Goal: Task Accomplishment & Management: Complete application form

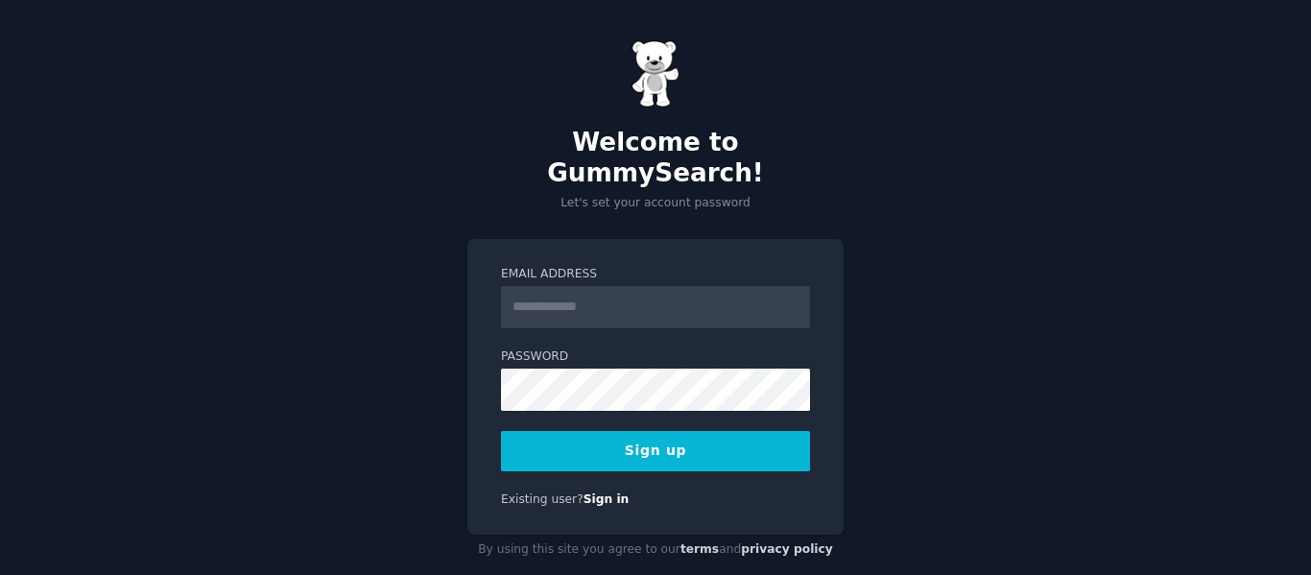
click at [583, 286] on input "Email Address" at bounding box center [655, 307] width 309 height 42
click at [567, 286] on input "Email Address" at bounding box center [655, 307] width 309 height 42
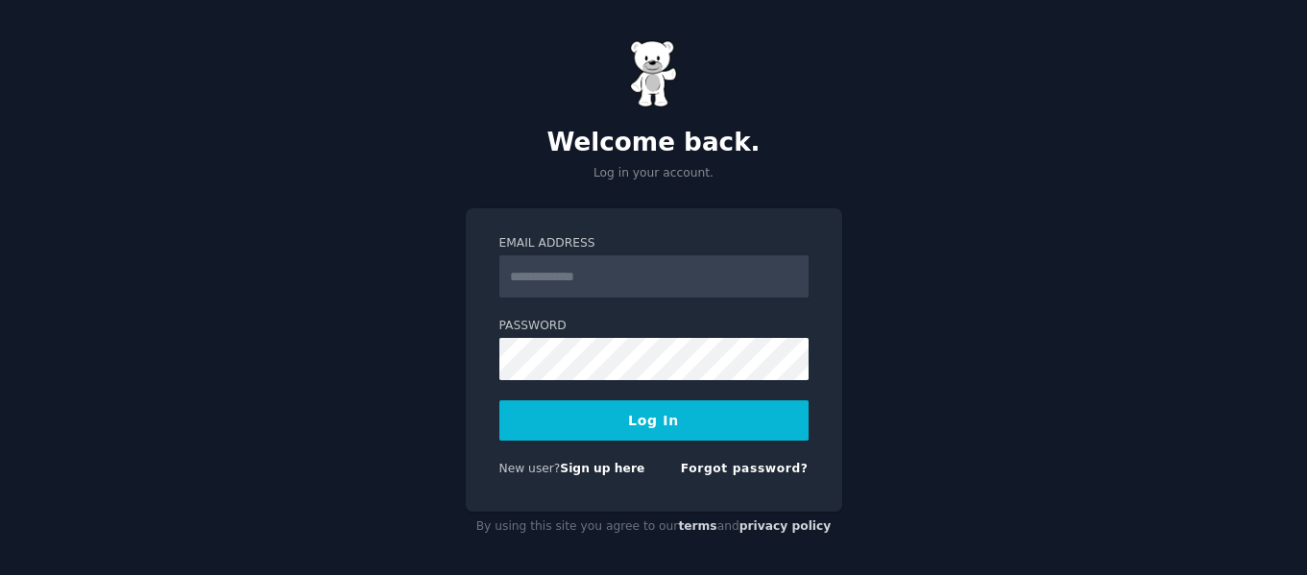
click at [569, 281] on input "Email Address" at bounding box center [653, 276] width 309 height 42
type input "**********"
click at [960, 321] on div "**********" at bounding box center [653, 291] width 1307 height 582
click at [590, 469] on link "Sign up here" at bounding box center [602, 468] width 84 height 13
click at [565, 281] on input "Email Address" at bounding box center [653, 276] width 309 height 42
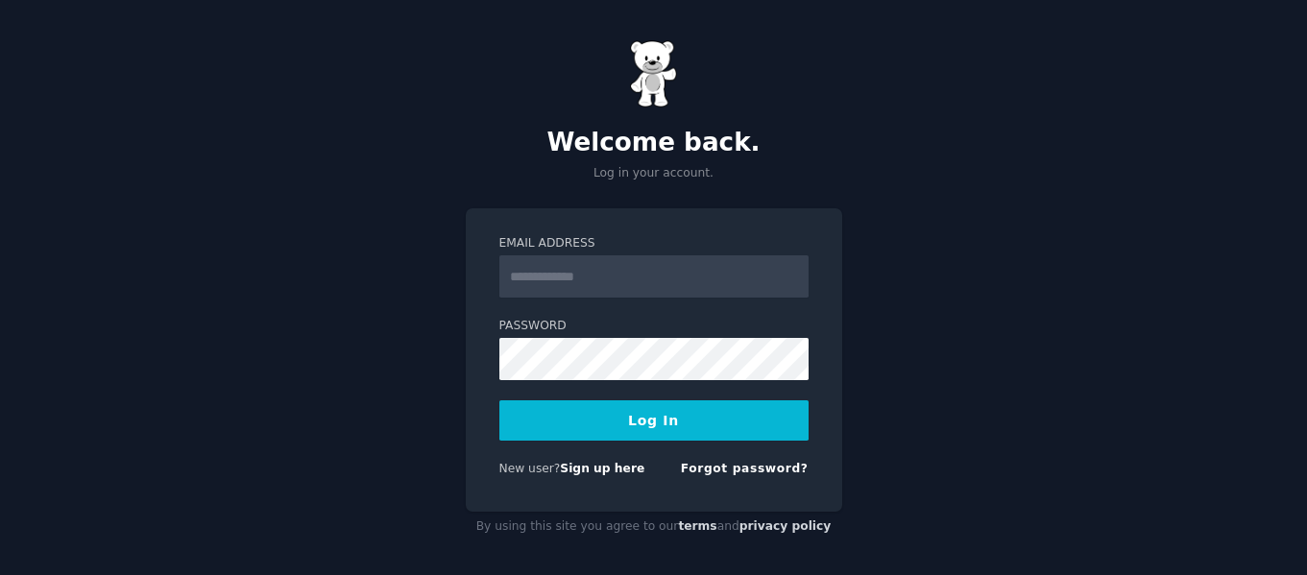
type input "**********"
click at [667, 431] on button "Log In" at bounding box center [653, 420] width 309 height 40
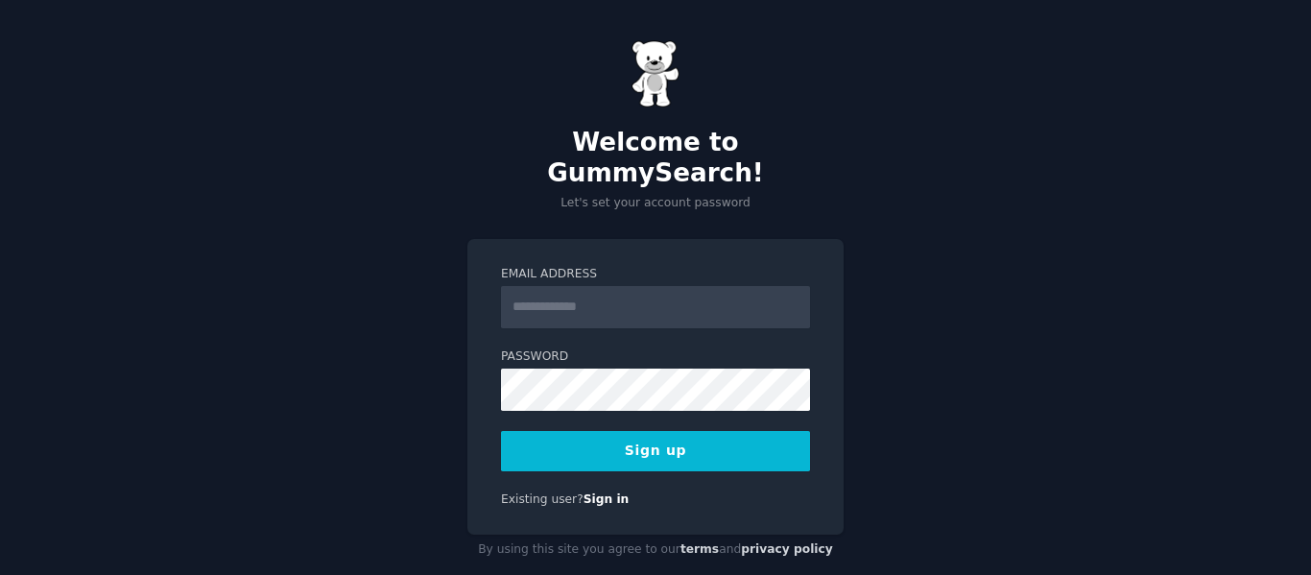
click at [587, 286] on input "Email Address" at bounding box center [655, 307] width 309 height 42
type input "**********"
click at [593, 493] on link "Sign in" at bounding box center [607, 499] width 46 height 13
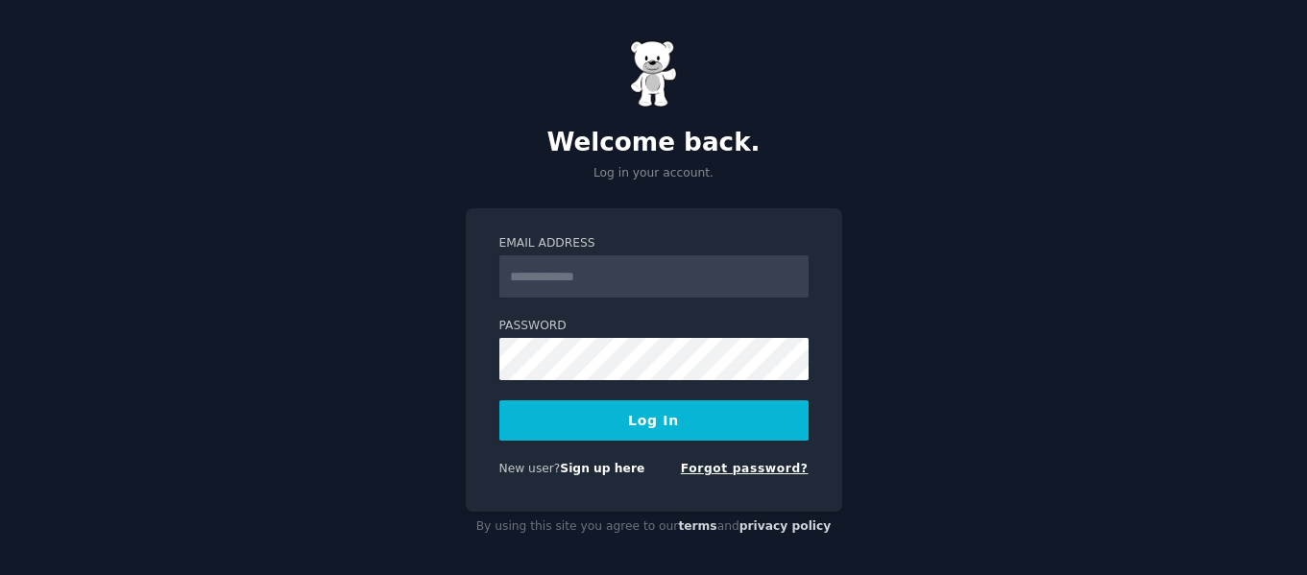
click at [737, 467] on link "Forgot password?" at bounding box center [745, 468] width 128 height 13
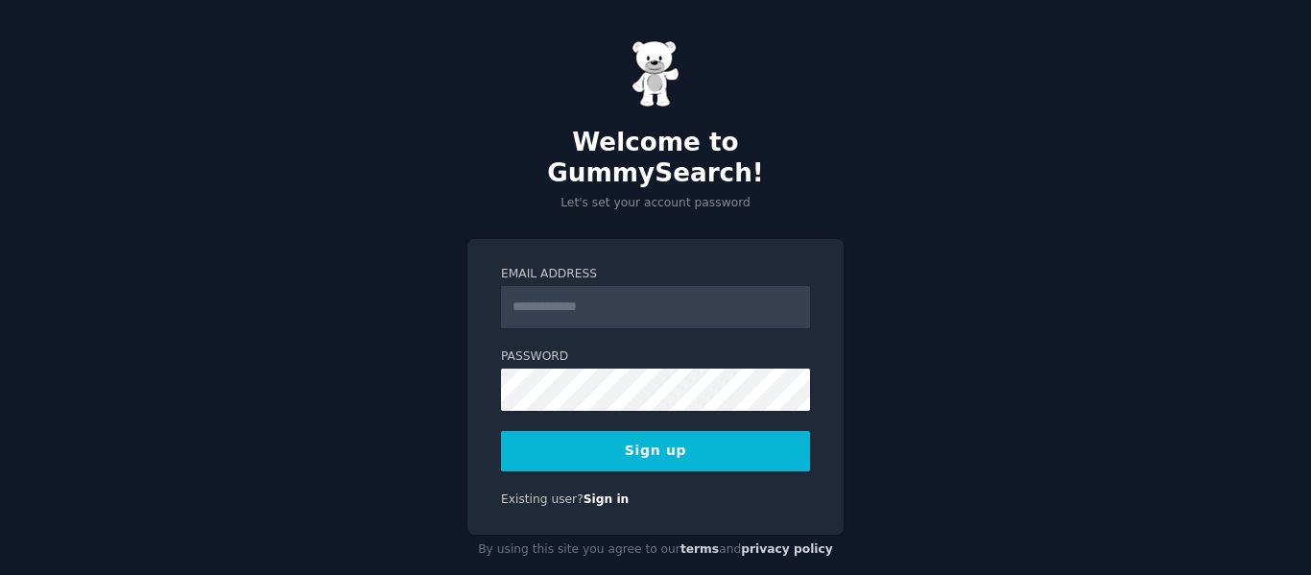
click at [605, 286] on input "Email Address" at bounding box center [655, 307] width 309 height 42
type input "**********"
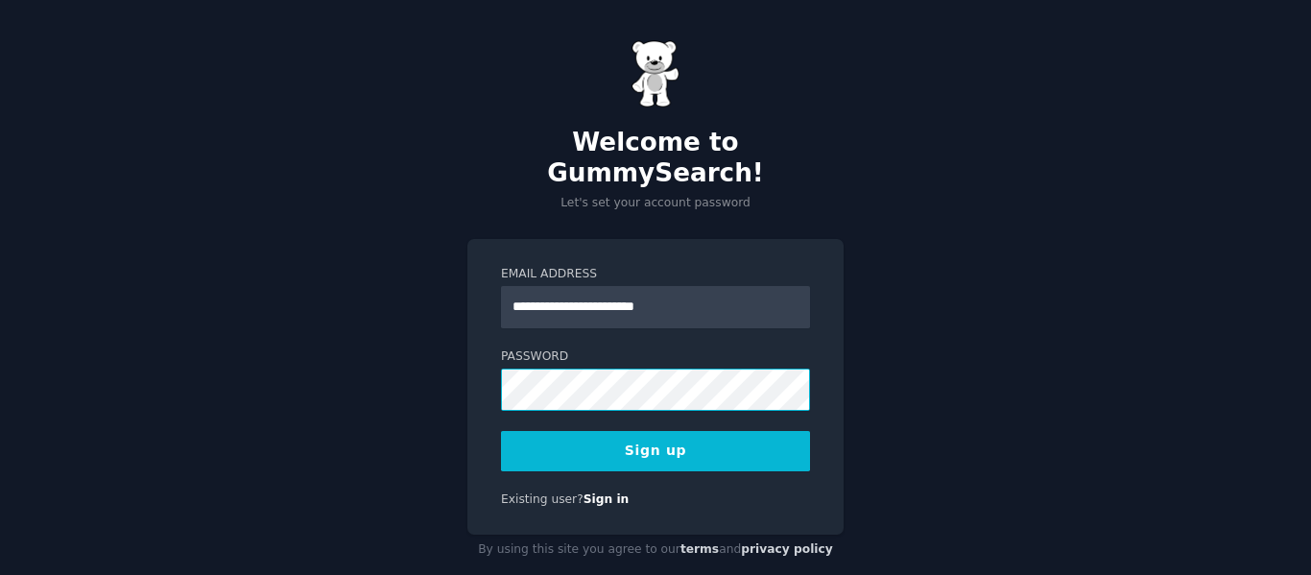
click at [466, 334] on div "**********" at bounding box center [655, 303] width 1311 height 606
click at [621, 432] on button "Sign up" at bounding box center [655, 451] width 309 height 40
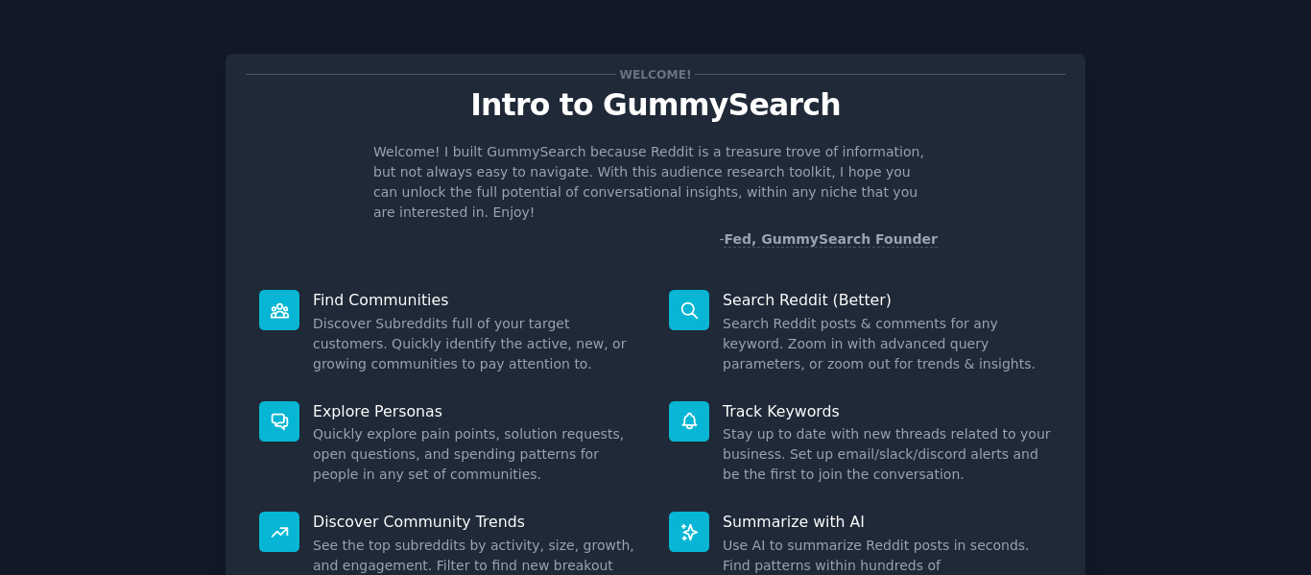
scroll to position [177, 0]
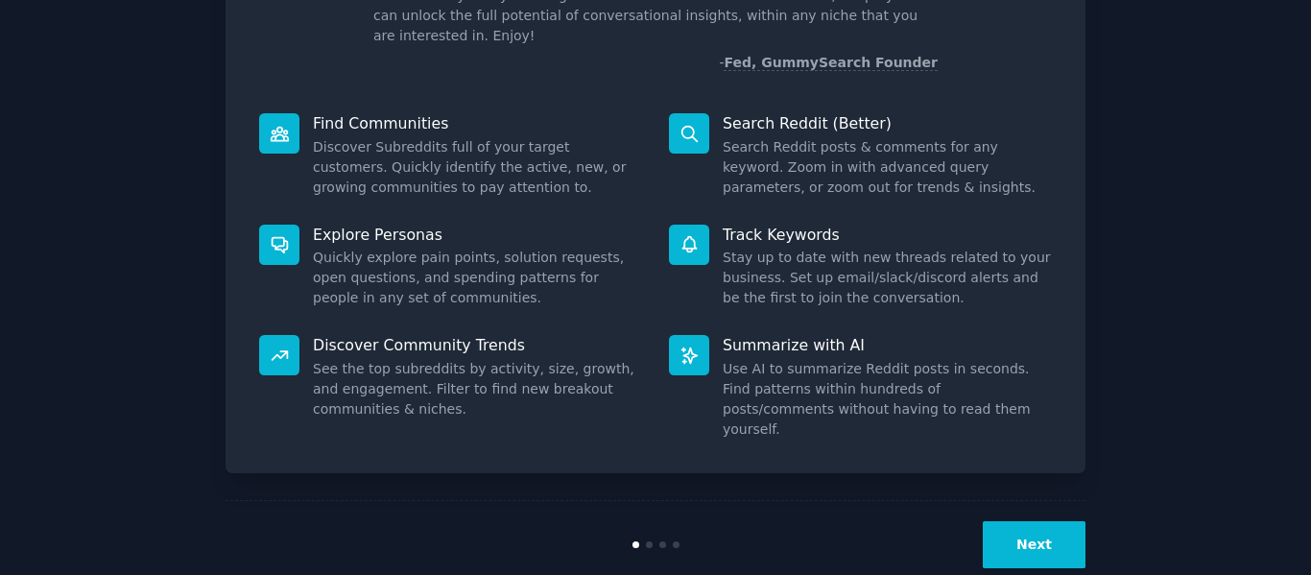
click at [1032, 521] on button "Next" at bounding box center [1034, 544] width 103 height 47
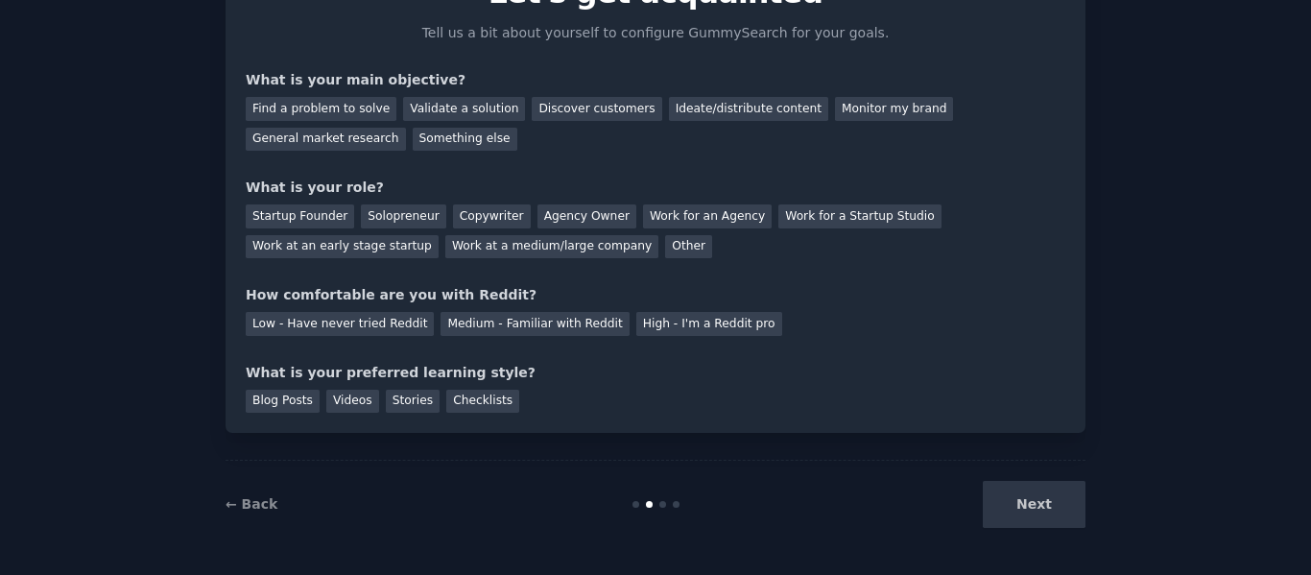
scroll to position [112, 0]
click at [1033, 511] on div "Next" at bounding box center [942, 504] width 287 height 47
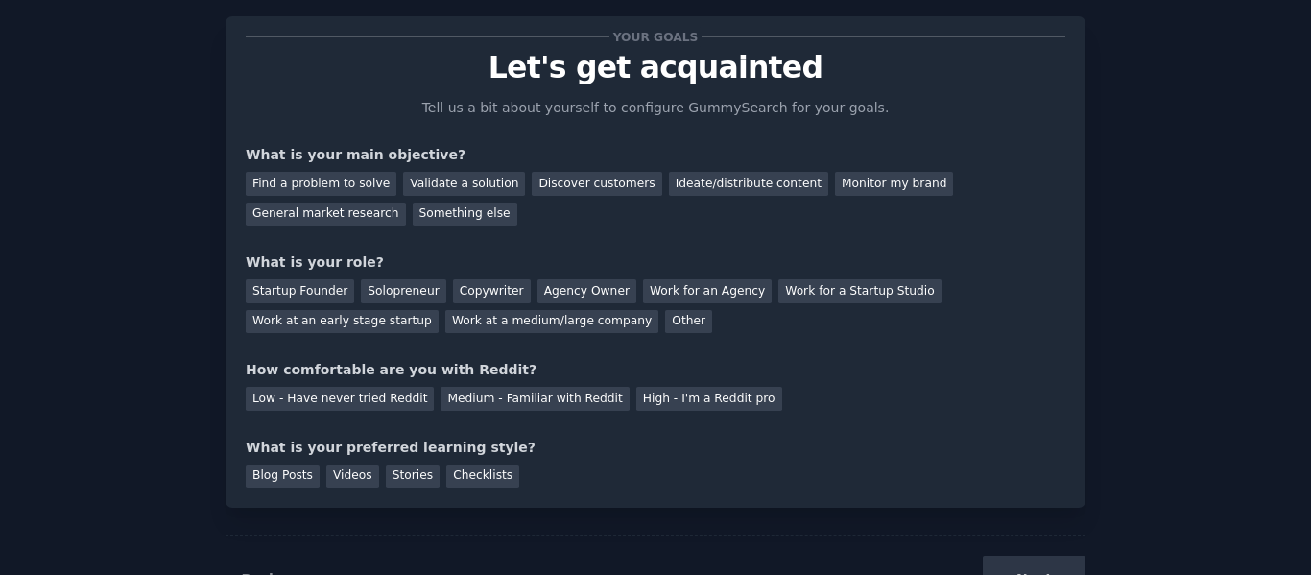
scroll to position [0, 0]
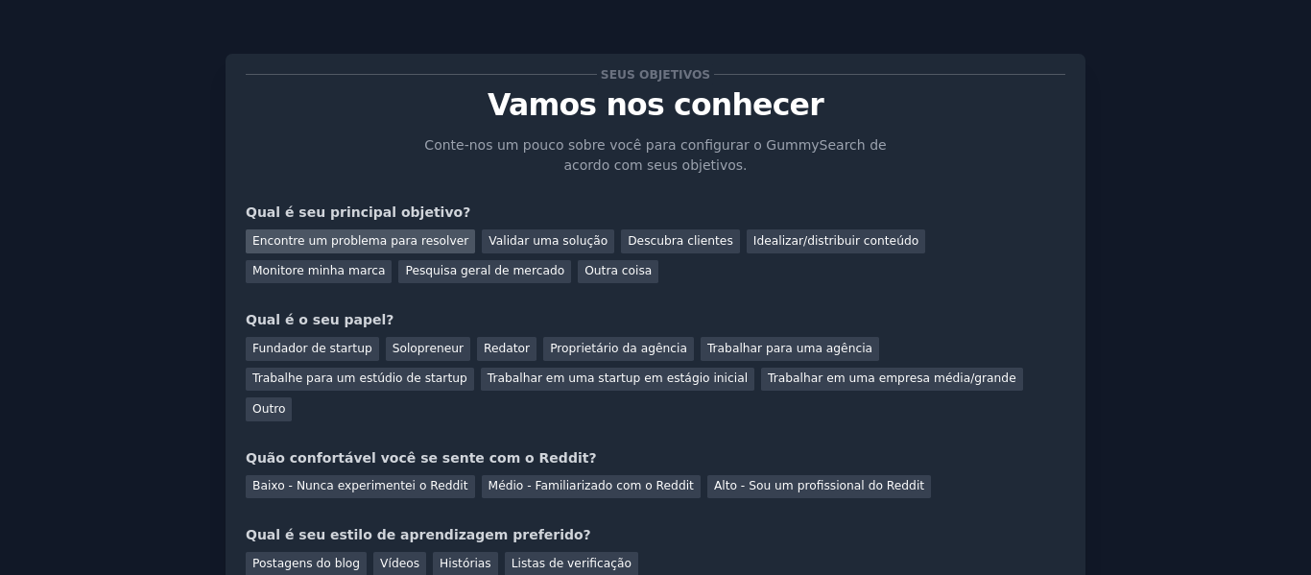
drag, startPoint x: 394, startPoint y: 234, endPoint x: 420, endPoint y: 244, distance: 27.6
click at [394, 234] on font "Encontre um problema para resolver" at bounding box center [361, 240] width 216 height 13
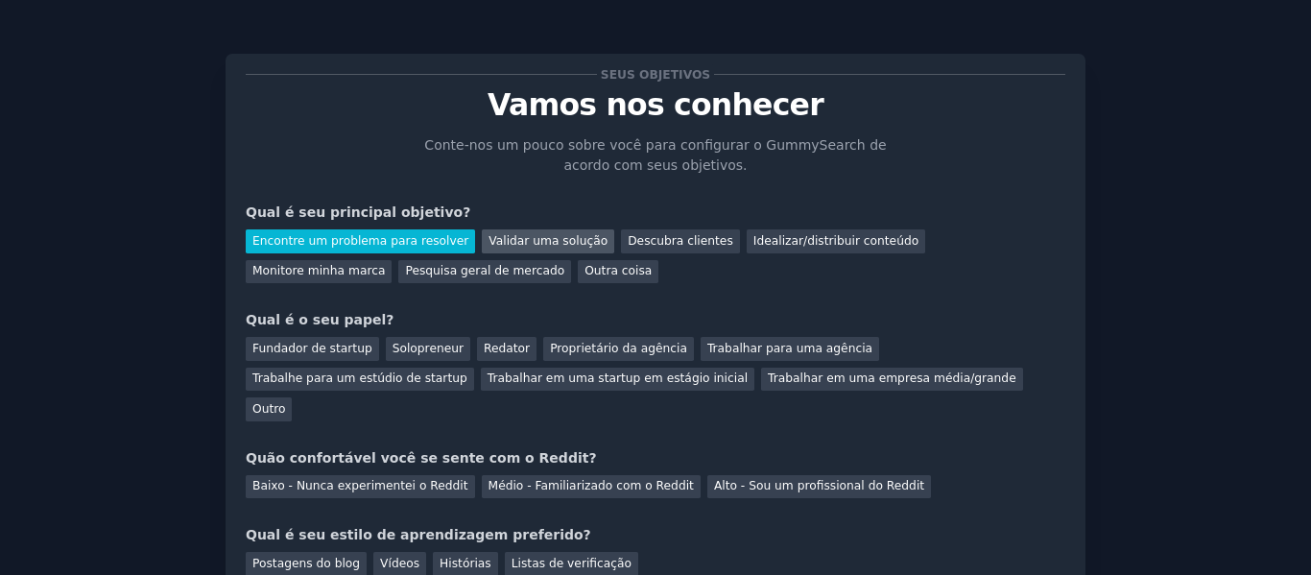
click at [497, 239] on font "Validar uma solução" at bounding box center [548, 240] width 119 height 13
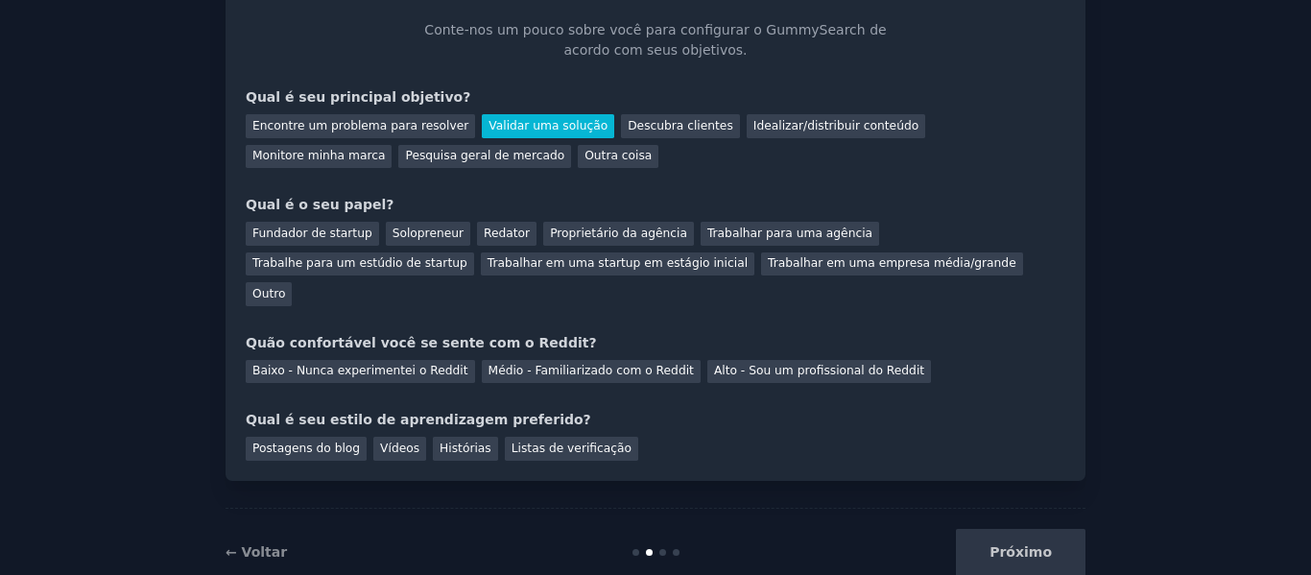
scroll to position [132, 0]
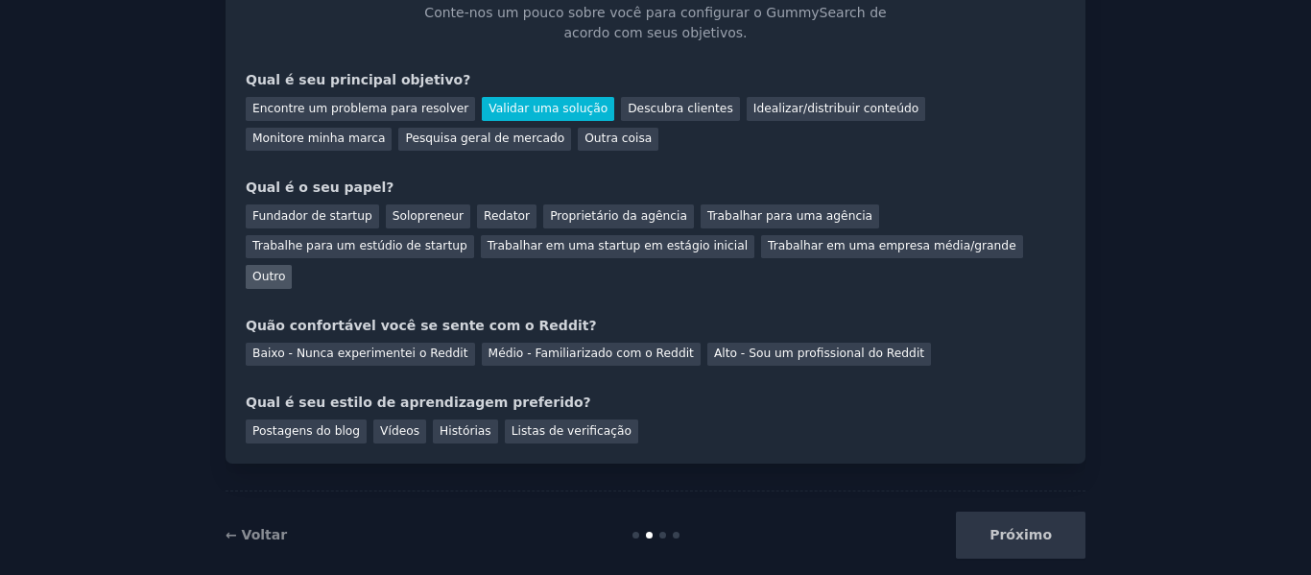
click at [285, 270] on font "Outro" at bounding box center [269, 276] width 33 height 13
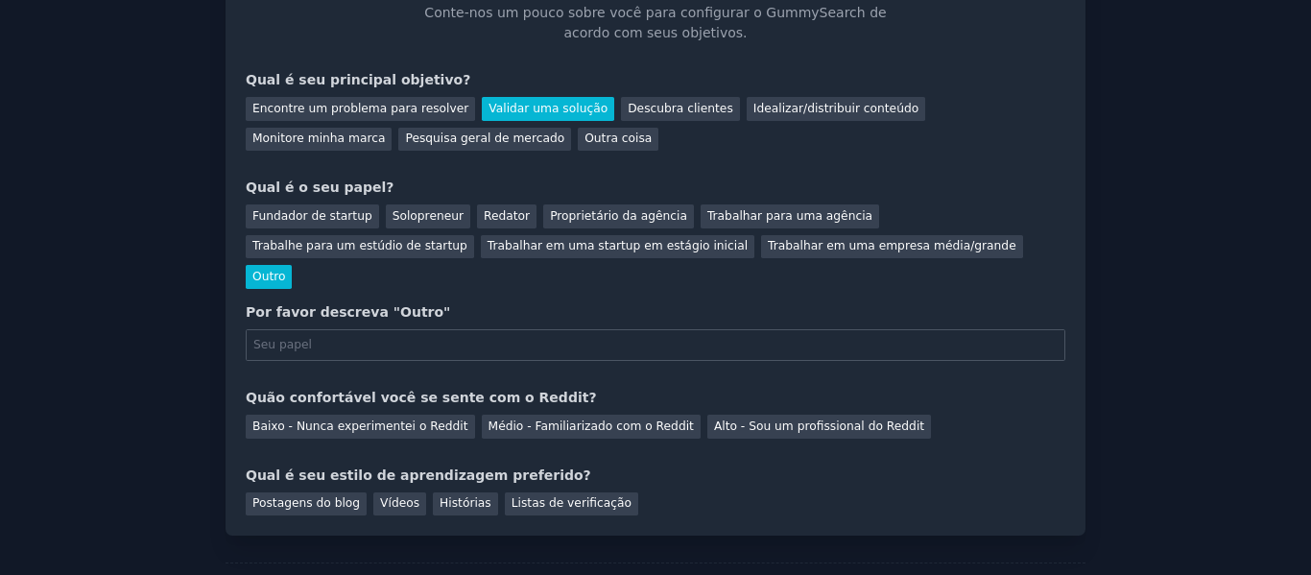
click at [450, 329] on input "text" at bounding box center [656, 345] width 820 height 33
type input "Curiosidade"
click at [347, 420] on font "Baixo - Nunca experimentei o Reddit" at bounding box center [361, 426] width 216 height 13
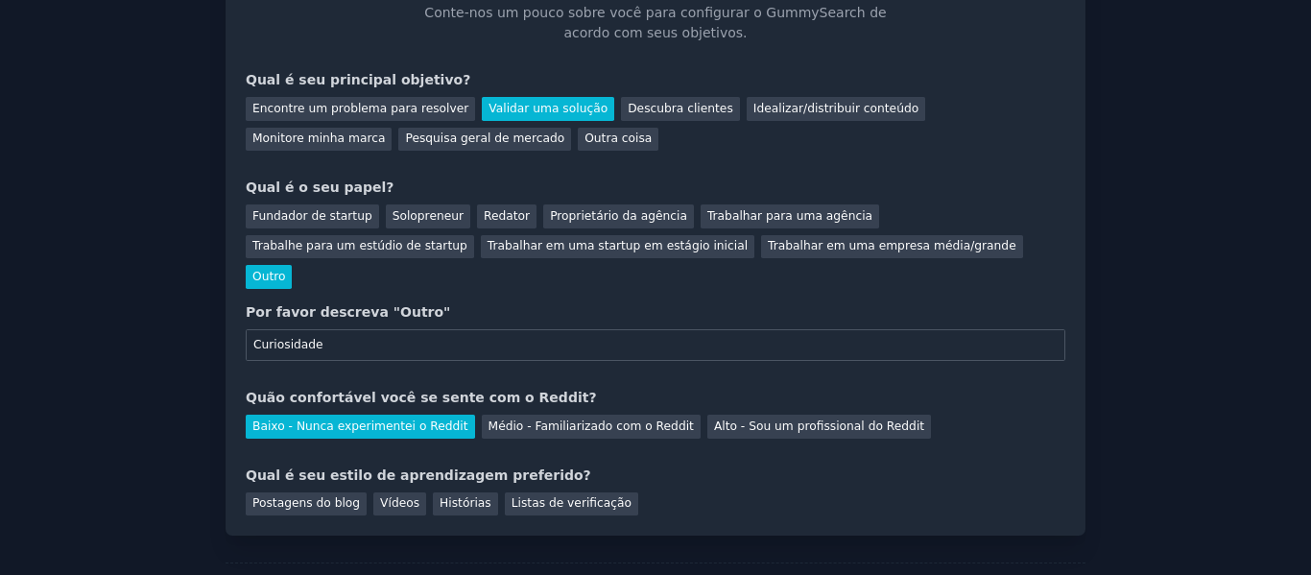
scroll to position [205, 0]
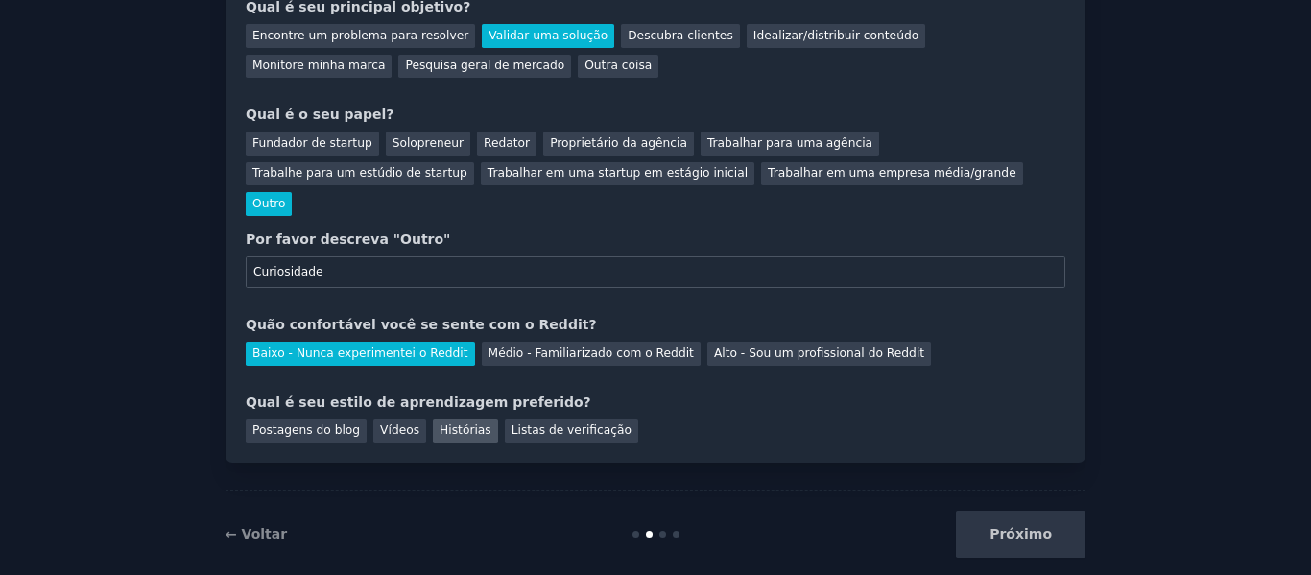
click at [444, 423] on font "Histórias" at bounding box center [466, 429] width 52 height 13
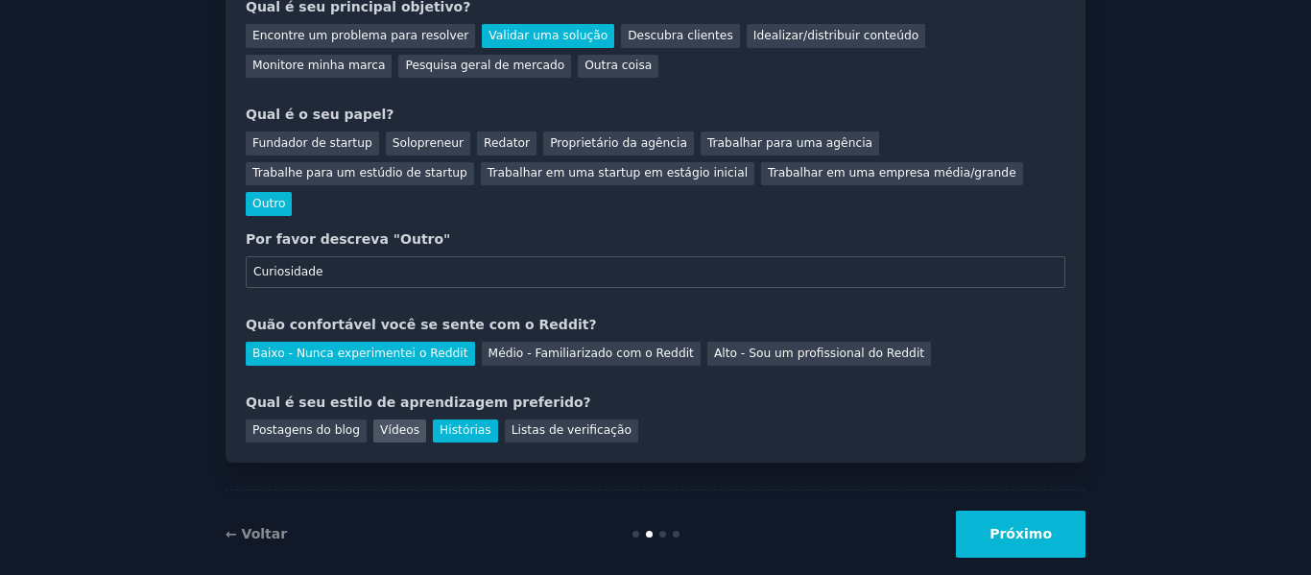
click at [393, 423] on font "Vídeos" at bounding box center [399, 429] width 39 height 13
click at [441, 423] on font "Histórias" at bounding box center [466, 429] width 52 height 13
click at [1022, 526] on font "Próximo" at bounding box center [1021, 533] width 62 height 15
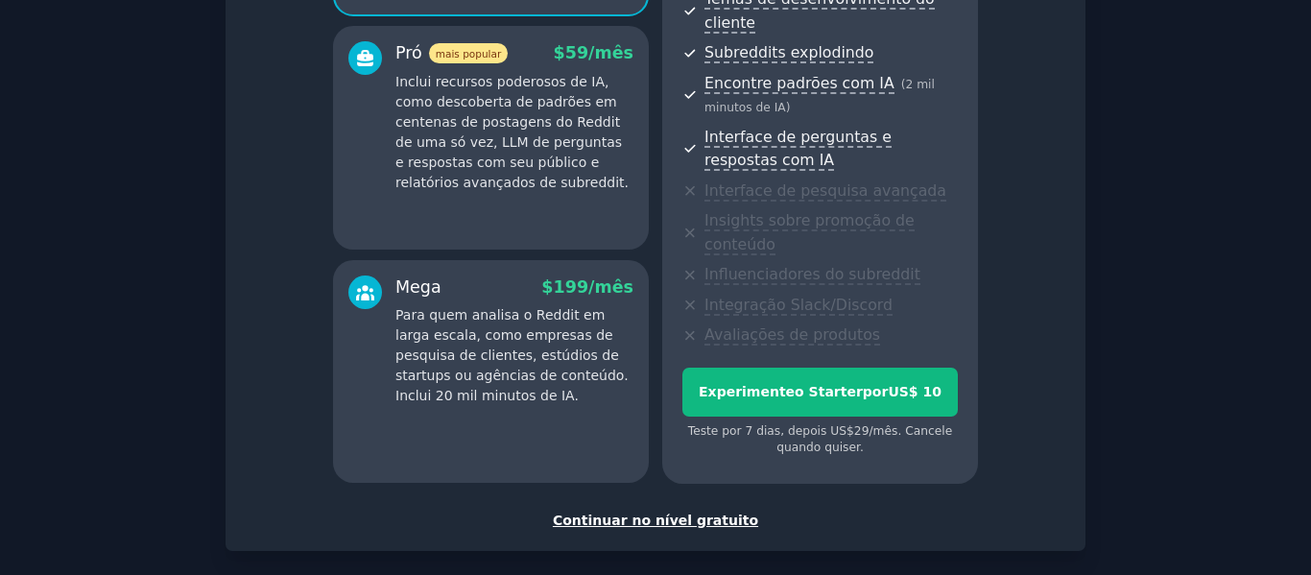
scroll to position [384, 0]
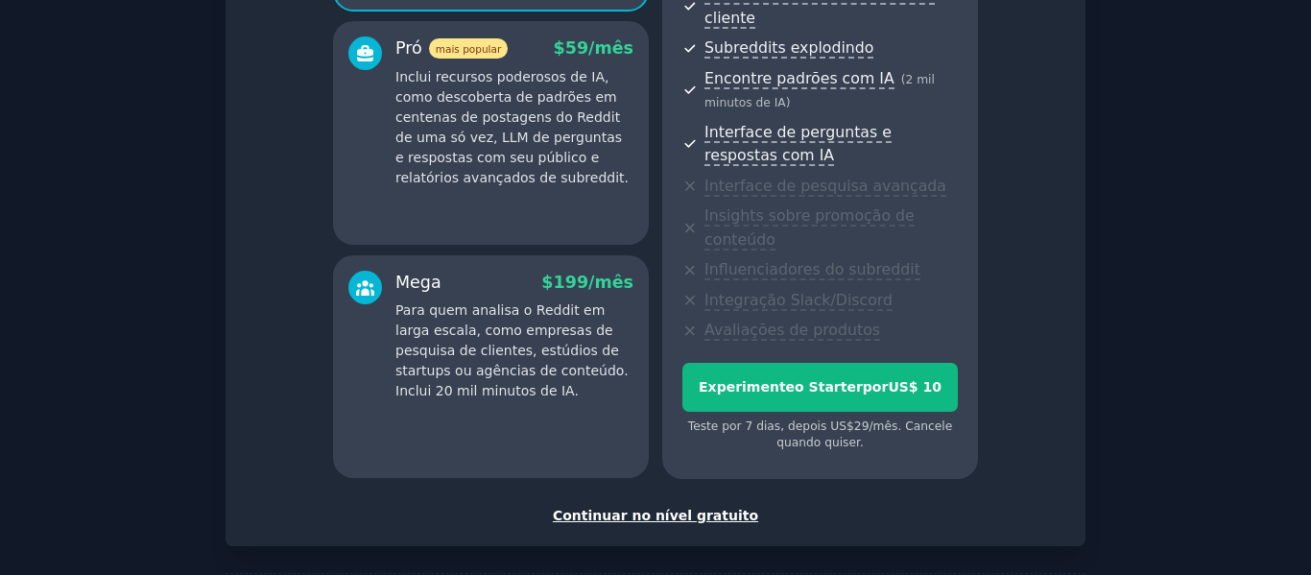
click at [679, 508] on font "Continuar no nível gratuito" at bounding box center [655, 515] width 205 height 15
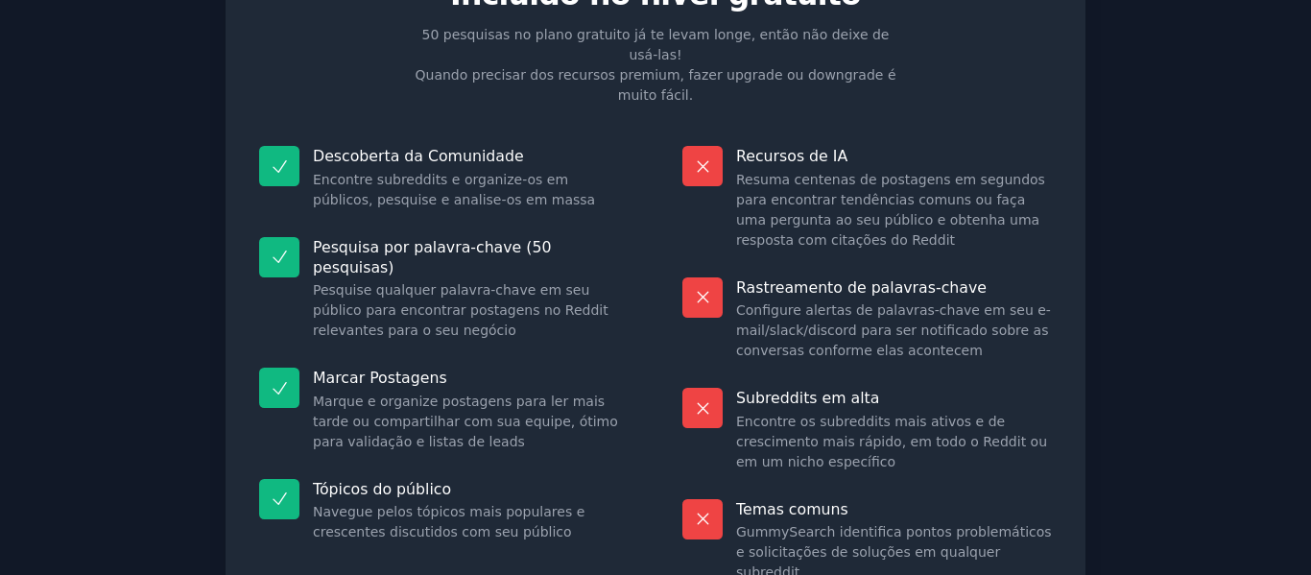
scroll to position [253, 0]
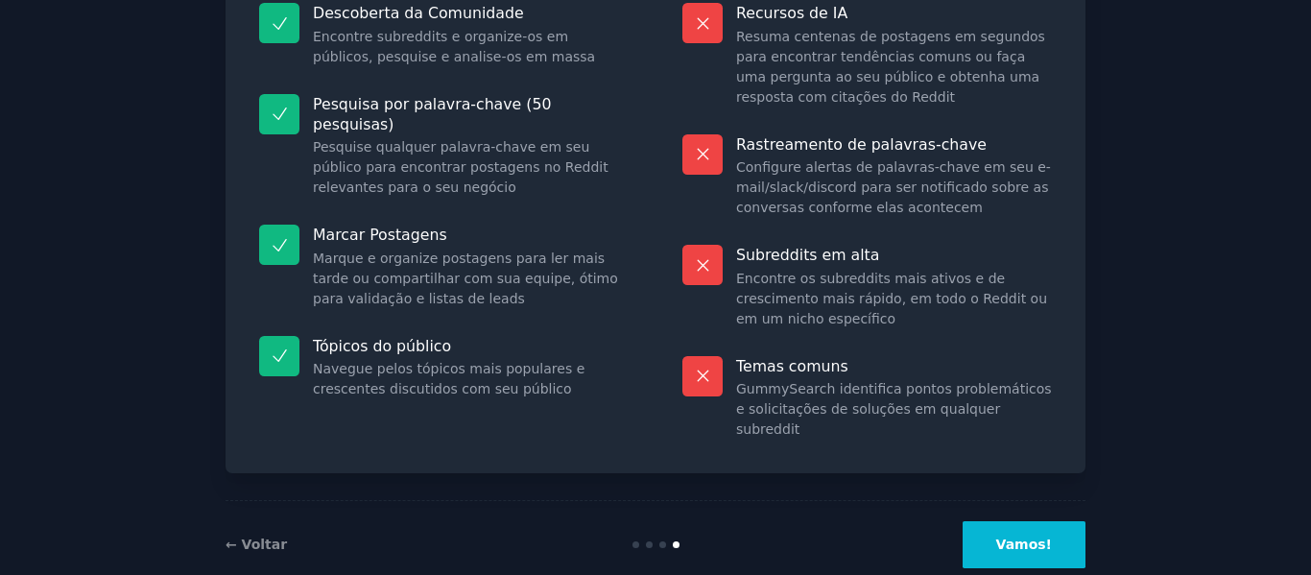
click at [1056, 521] on button "Vamos!" at bounding box center [1024, 544] width 123 height 47
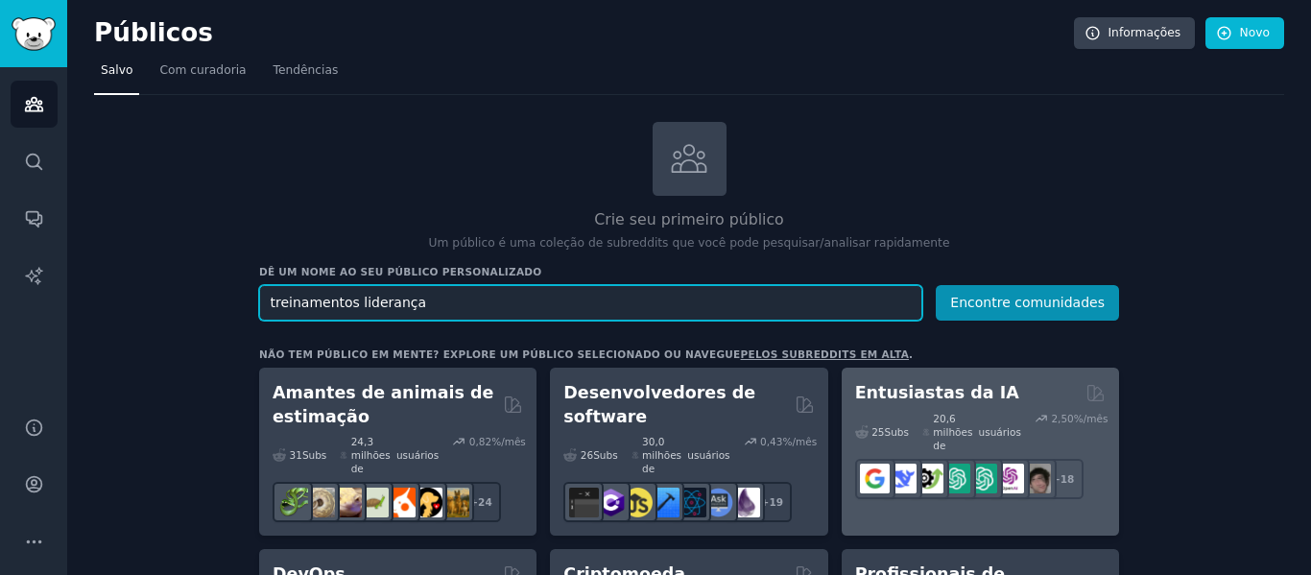
click at [936, 285] on button "Encontre comunidades" at bounding box center [1027, 303] width 183 height 36
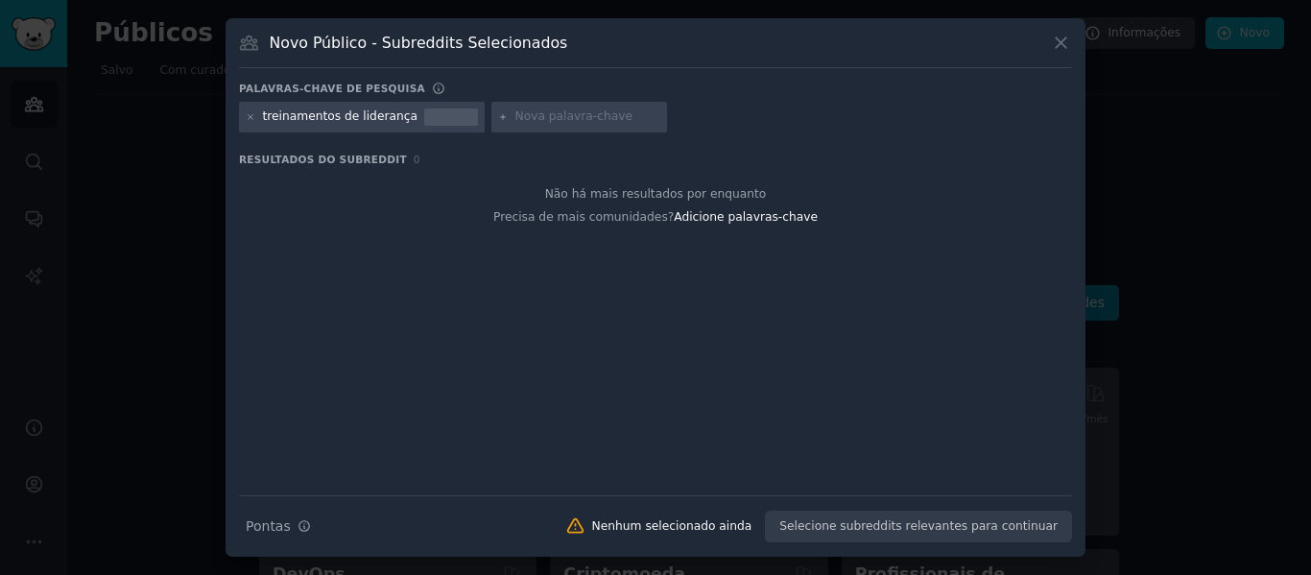
click at [1068, 42] on icon at bounding box center [1061, 43] width 20 height 20
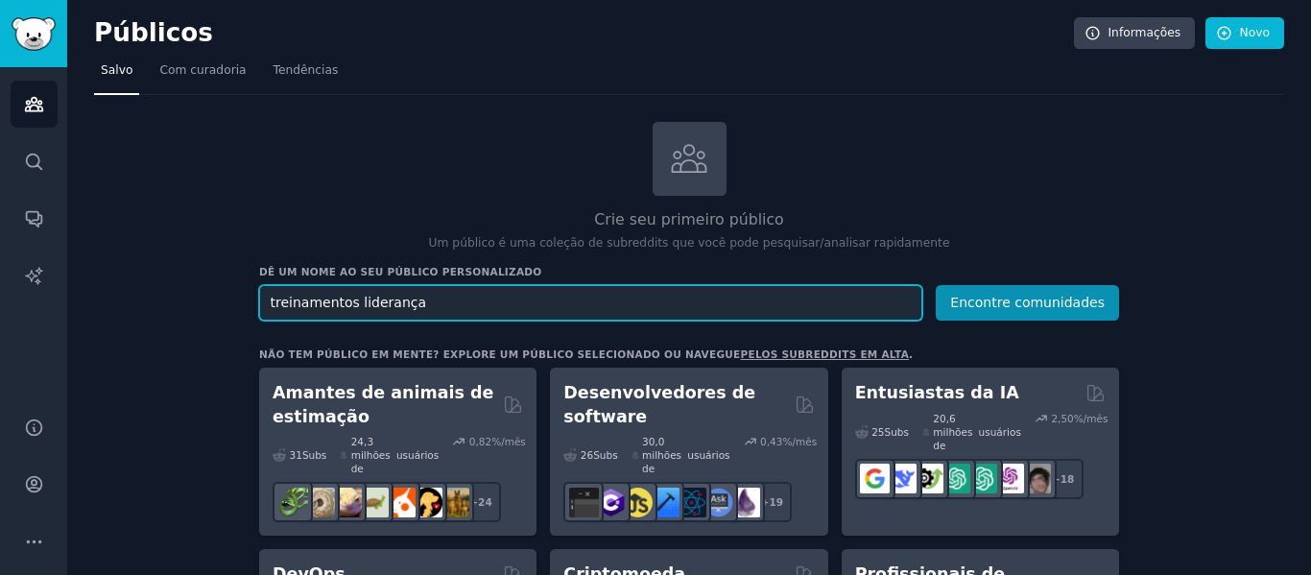
drag, startPoint x: 403, startPoint y: 298, endPoint x: 218, endPoint y: 265, distance: 188.2
type input "liderança"
click at [936, 285] on button "Encontre comunidades" at bounding box center [1027, 303] width 183 height 36
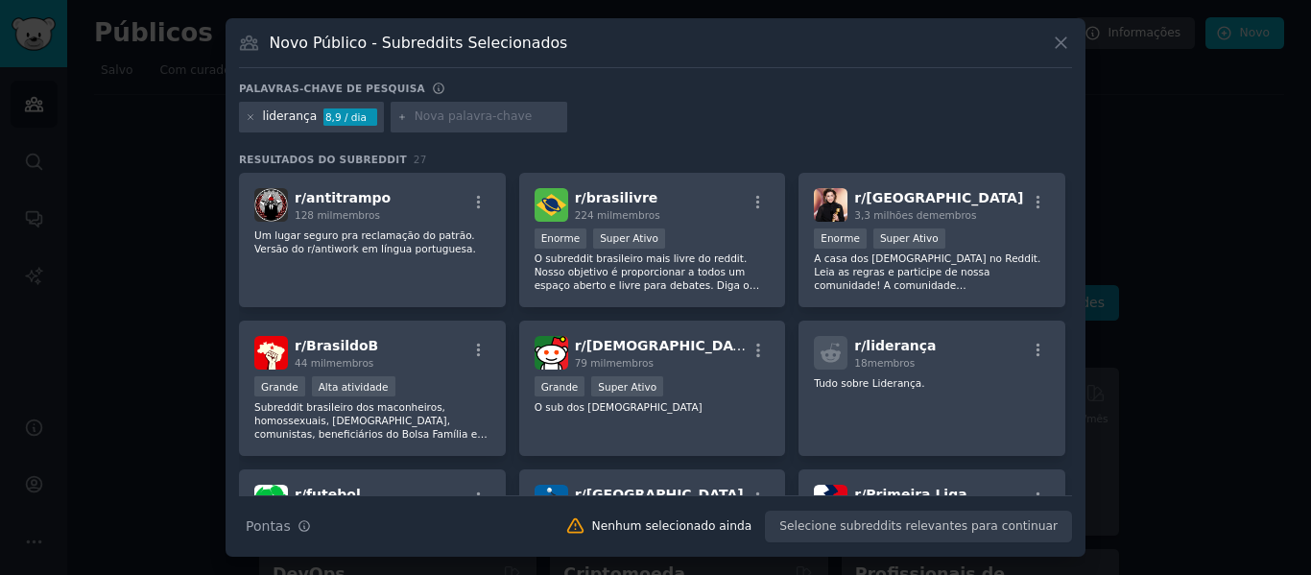
click at [1073, 41] on div "Novo Público - Subreddits Selecionados Palavras-chave de pesquisa liderança 8,9…" at bounding box center [656, 287] width 860 height 539
click at [1064, 46] on icon at bounding box center [1061, 43] width 11 height 11
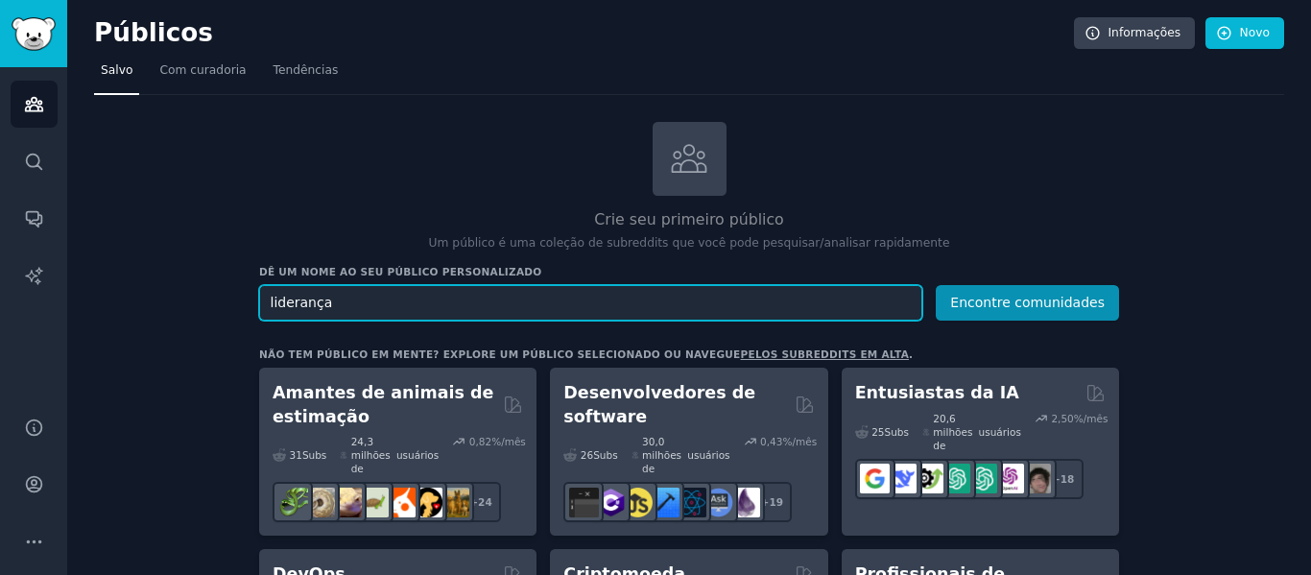
drag, startPoint x: 361, startPoint y: 305, endPoint x: 136, endPoint y: 264, distance: 228.4
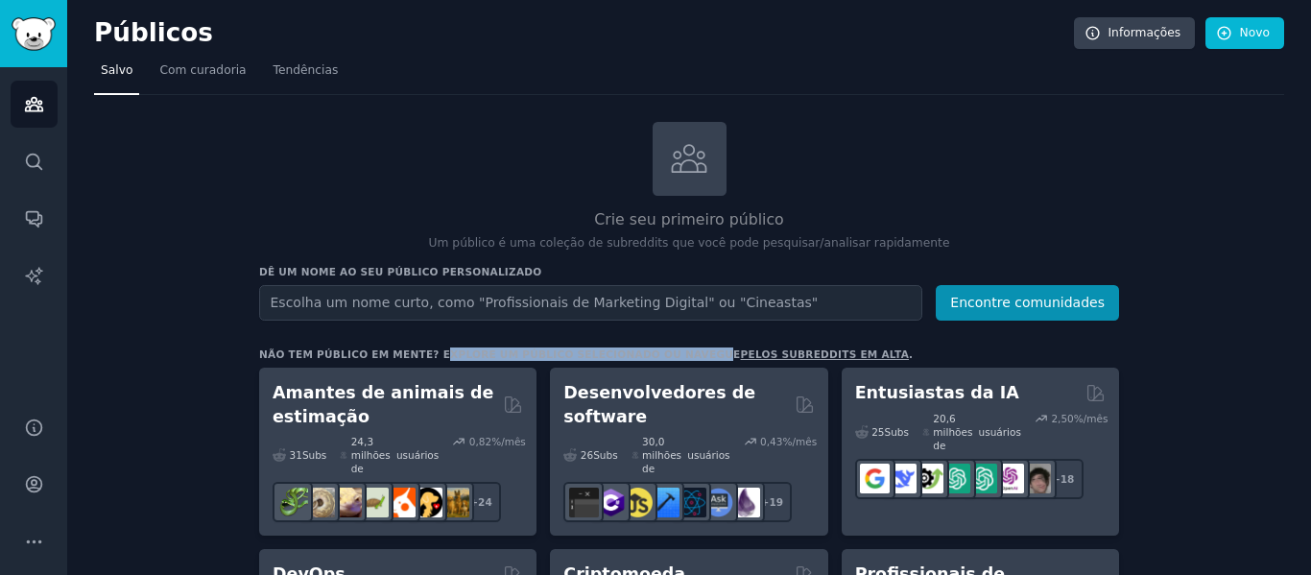
drag, startPoint x: 419, startPoint y: 353, endPoint x: 654, endPoint y: 355, distance: 235.2
click at [654, 355] on font "Não tem público em mente? Explore um público selecionado ou navegue" at bounding box center [500, 355] width 482 height 12
click at [741, 355] on font "pelos subreddits em alta" at bounding box center [825, 355] width 169 height 12
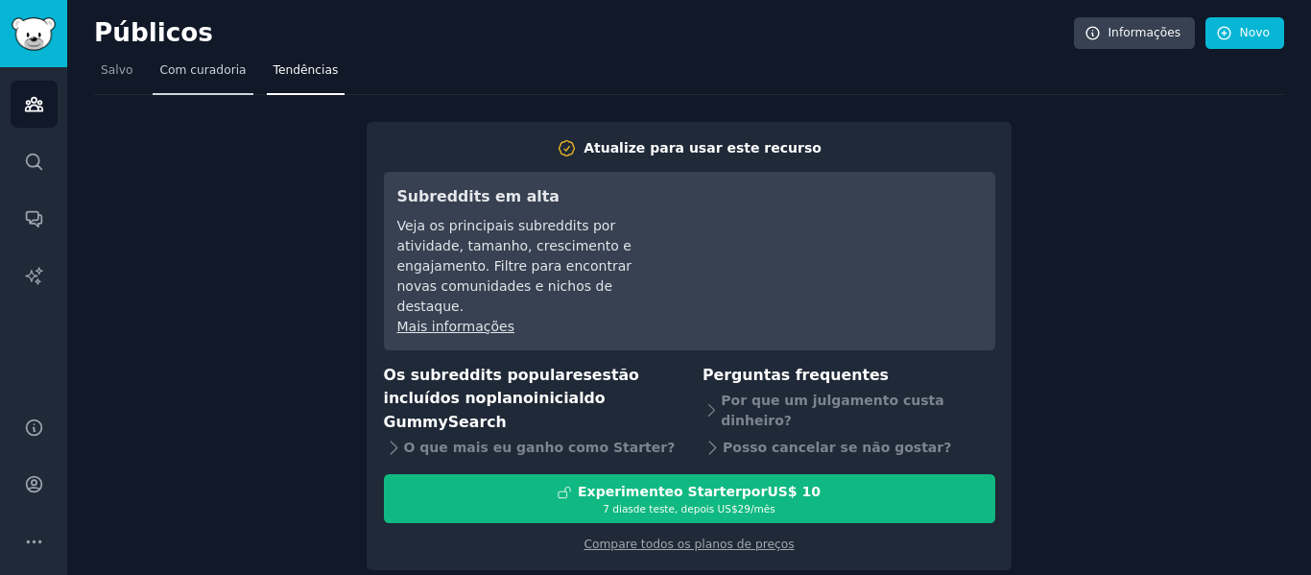
click at [206, 70] on font "Com curadoria" at bounding box center [202, 69] width 86 height 13
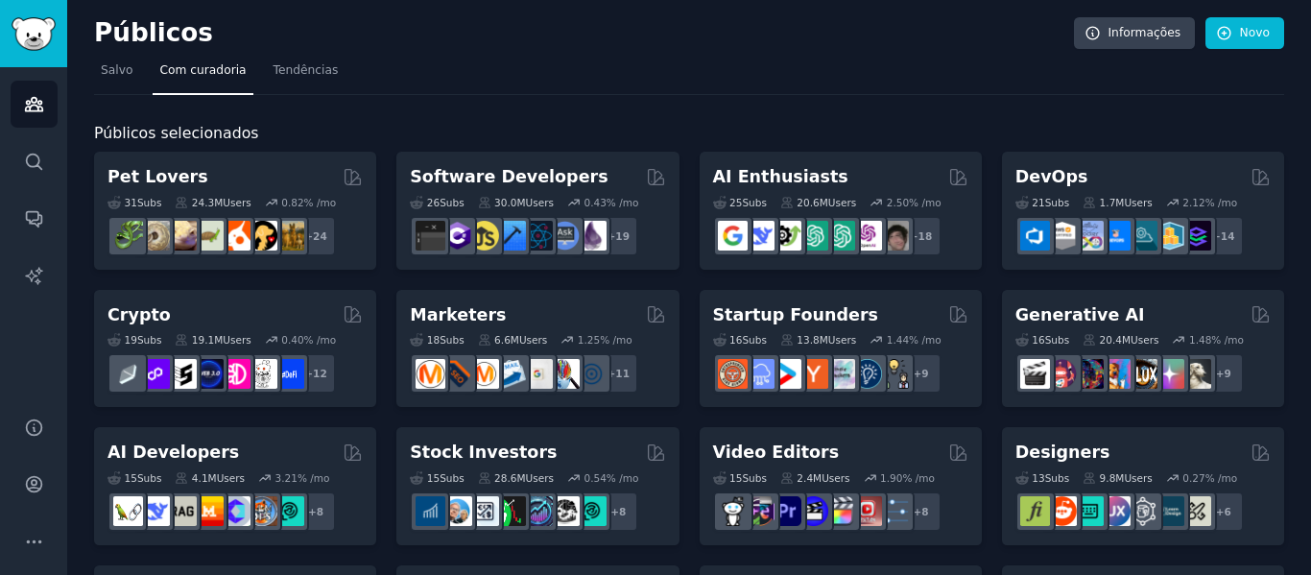
drag, startPoint x: 122, startPoint y: 78, endPoint x: 89, endPoint y: 96, distance: 37.4
click at [122, 77] on span "Salvo" at bounding box center [117, 70] width 32 height 17
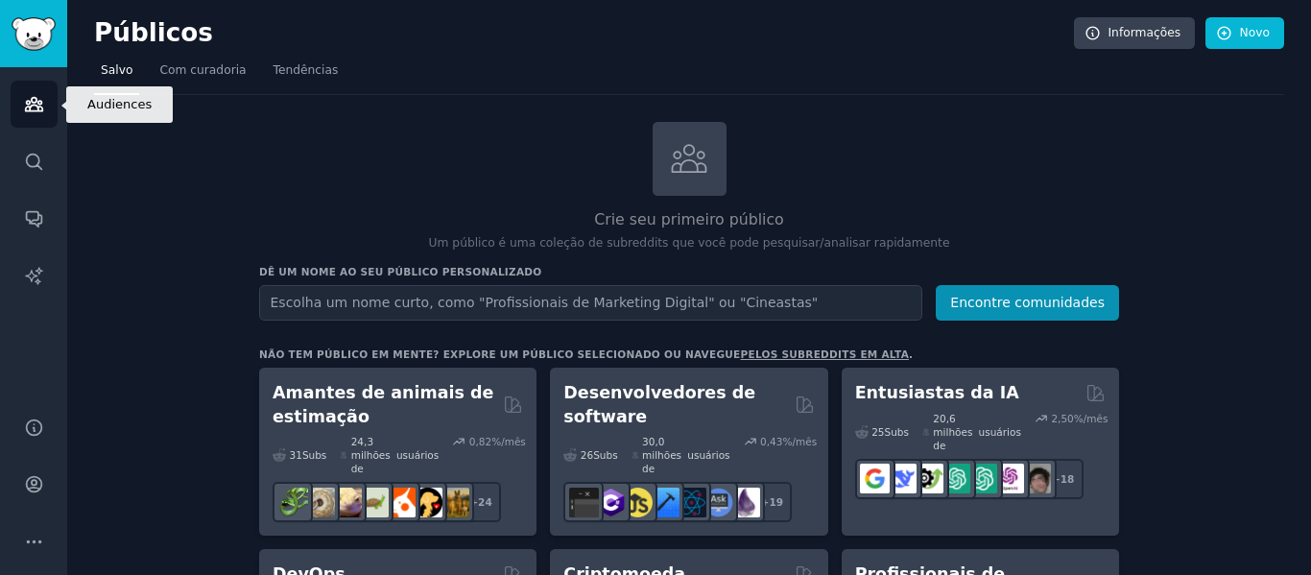
click at [26, 95] on icon "Barra lateral" at bounding box center [34, 104] width 20 height 20
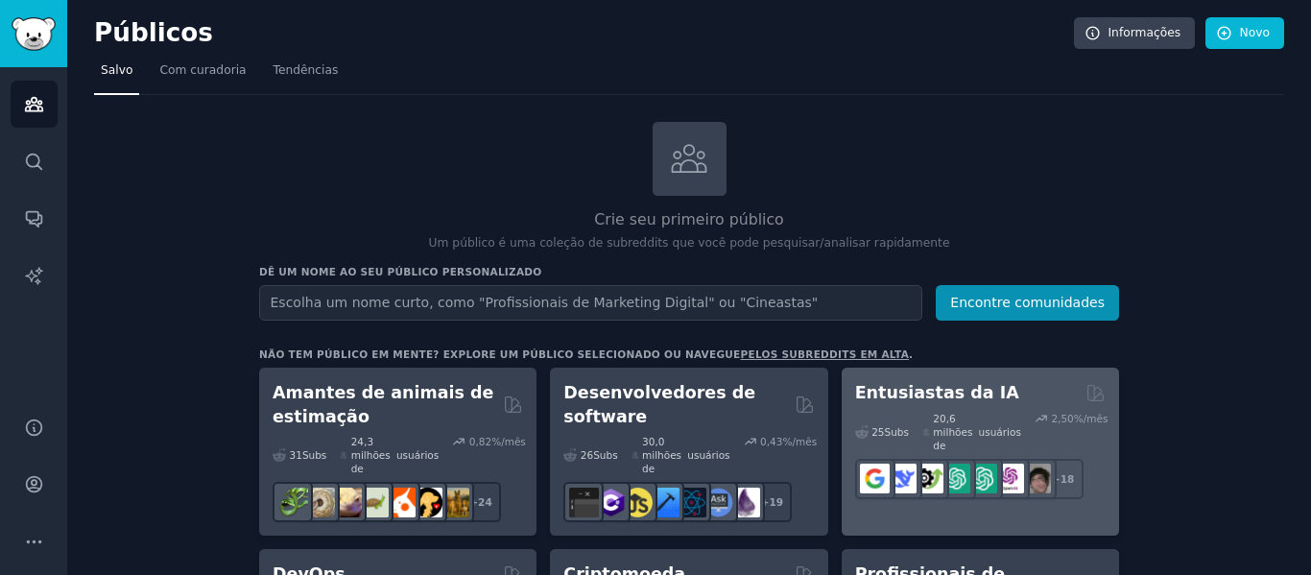
click at [964, 397] on font "Entusiastas da IA" at bounding box center [937, 392] width 164 height 19
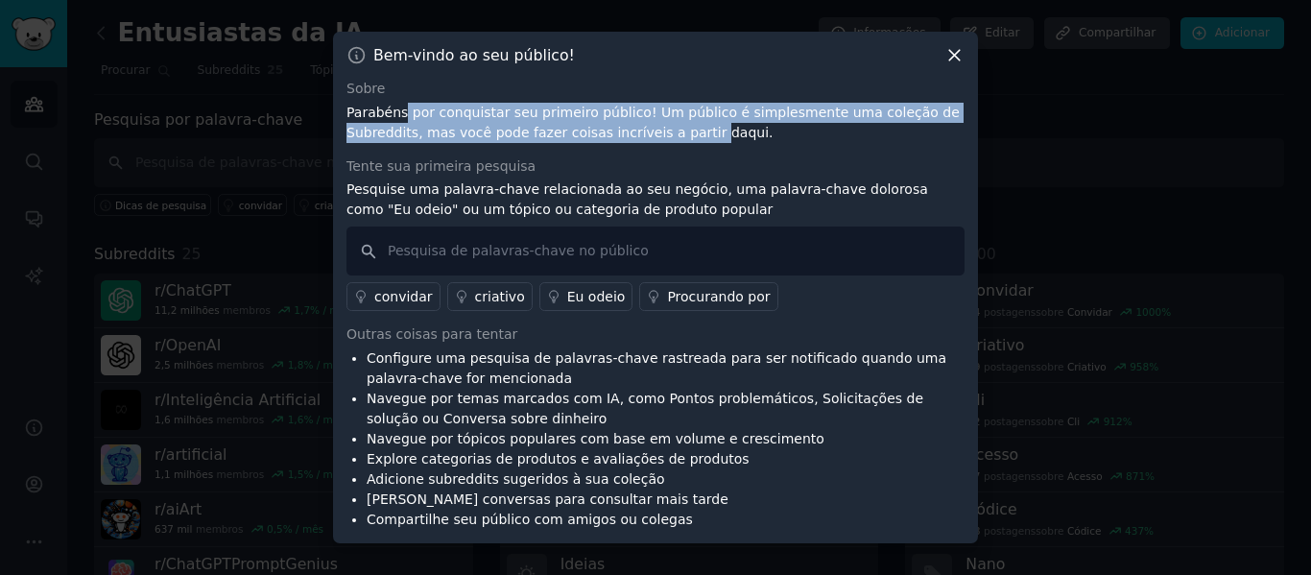
drag, startPoint x: 401, startPoint y: 122, endPoint x: 613, endPoint y: 126, distance: 211.3
click at [613, 126] on font "Parabéns por conquistar seu primeiro público! Um público é simplesmente uma col…" at bounding box center [654, 123] width 614 height 36
click at [958, 54] on icon at bounding box center [955, 55] width 20 height 20
